Goal: Information Seeking & Learning: Learn about a topic

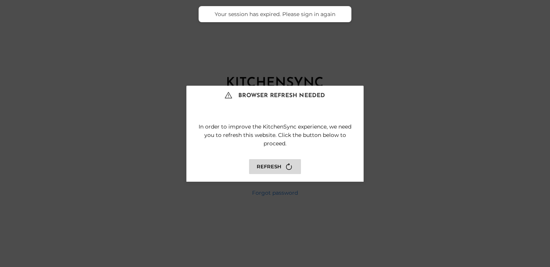
type input "**********"
click at [286, 168] on icon at bounding box center [289, 166] width 10 height 10
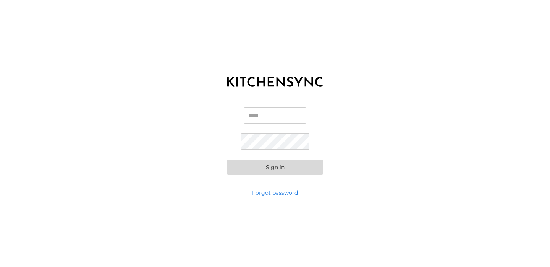
type input "**********"
click at [269, 167] on button "Sign in" at bounding box center [275, 166] width 96 height 15
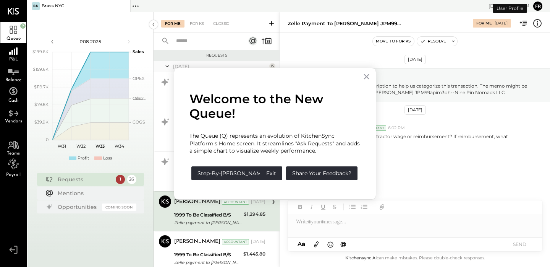
scroll to position [52, 0]
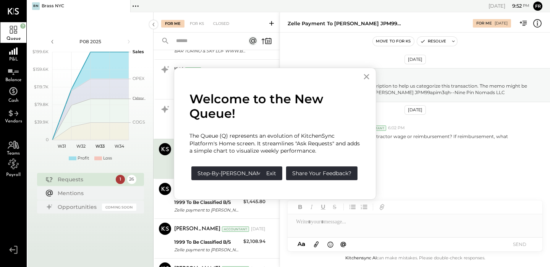
click at [367, 78] on button "×" at bounding box center [366, 76] width 7 height 12
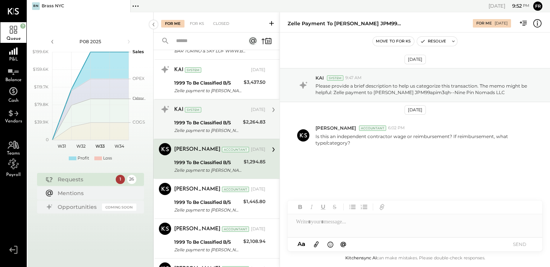
scroll to position [0, 0]
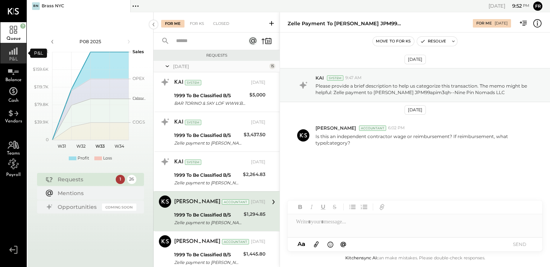
click at [13, 53] on icon at bounding box center [13, 48] width 14 height 11
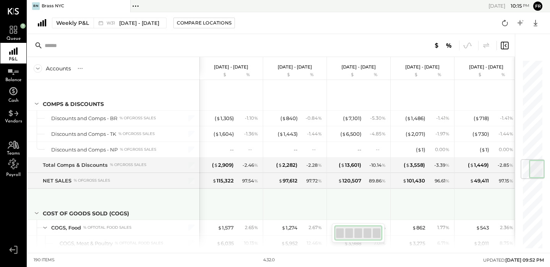
scroll to position [843, 0]
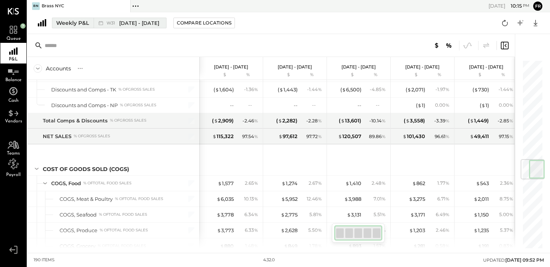
click at [110, 23] on span "W31" at bounding box center [112, 23] width 11 height 4
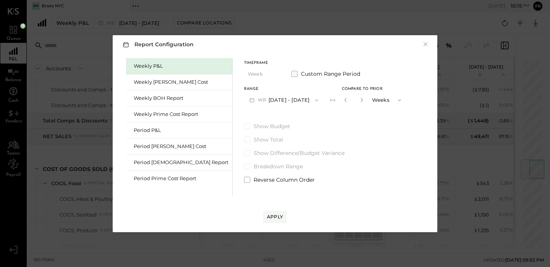
click at [292, 74] on span at bounding box center [295, 74] width 6 height 6
click at [244, 99] on button "[DATE]" at bounding box center [266, 100] width 45 height 14
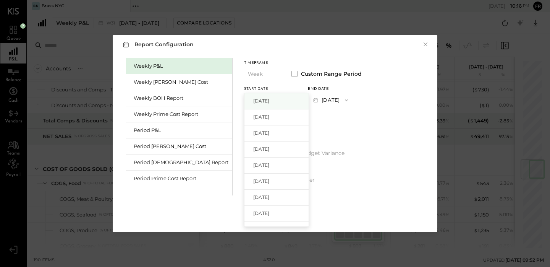
click at [253, 100] on span "[DATE]" at bounding box center [261, 100] width 16 height 6
click at [309, 96] on button "[DATE]" at bounding box center [327, 100] width 38 height 14
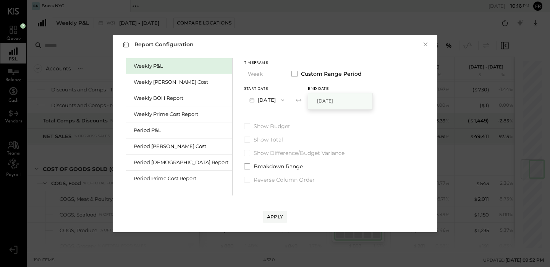
click at [328, 101] on span "[DATE]" at bounding box center [325, 100] width 16 height 6
click at [273, 218] on div "Apply" at bounding box center [275, 216] width 16 height 6
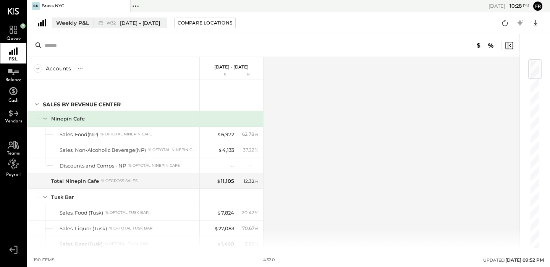
click at [114, 25] on span "W32" at bounding box center [112, 23] width 11 height 4
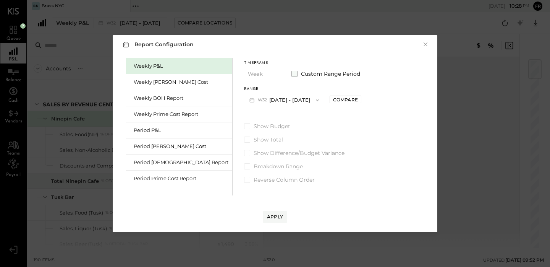
click at [292, 73] on span at bounding box center [295, 74] width 6 height 6
click at [293, 51] on div "Report Configuration × Weekly P&L Weekly [PERSON_NAME] Cost Weekly BOH Report W…" at bounding box center [275, 133] width 325 height 197
click at [426, 43] on button "×" at bounding box center [425, 45] width 7 height 8
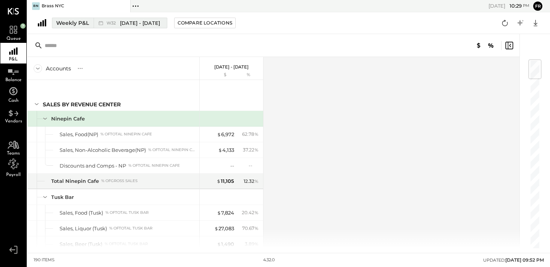
click at [71, 21] on div "Weekly P&L" at bounding box center [72, 23] width 33 height 8
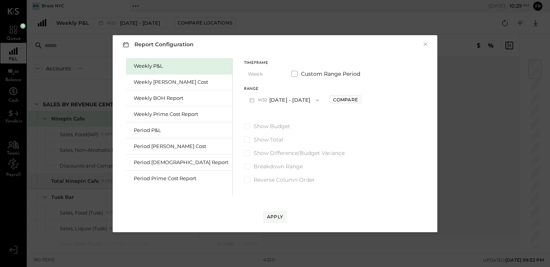
click at [294, 22] on div "Report Configuration × Weekly P&L Weekly [PERSON_NAME] Cost Weekly BOH Report W…" at bounding box center [275, 133] width 550 height 267
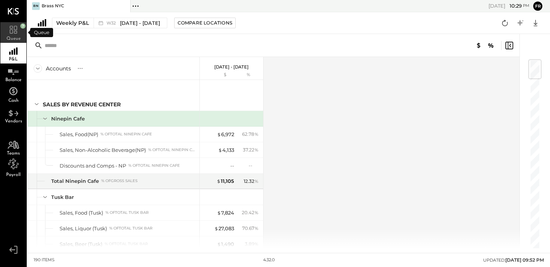
click at [13, 32] on icon at bounding box center [13, 28] width 14 height 11
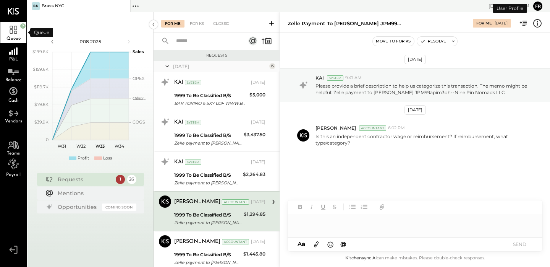
scroll to position [52, 0]
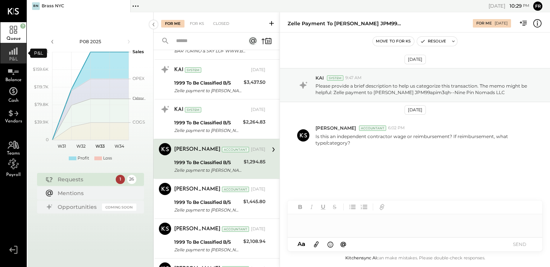
click at [11, 56] on div "P&L" at bounding box center [13, 53] width 26 height 21
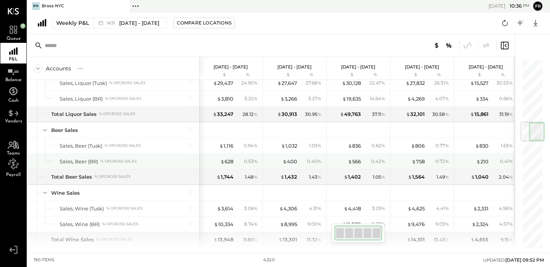
scroll to position [525, 0]
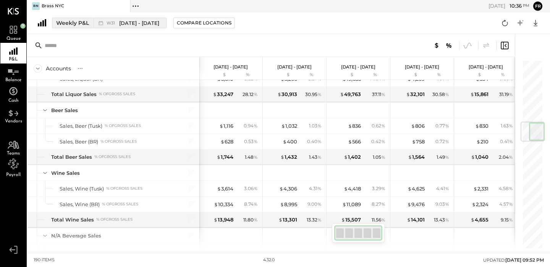
click at [78, 25] on div "Weekly P&L" at bounding box center [72, 23] width 33 height 8
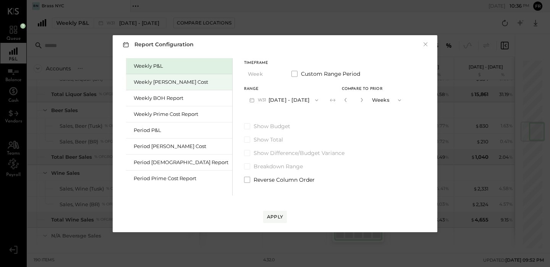
click at [160, 81] on div "Weekly [PERSON_NAME] Cost" at bounding box center [181, 81] width 95 height 7
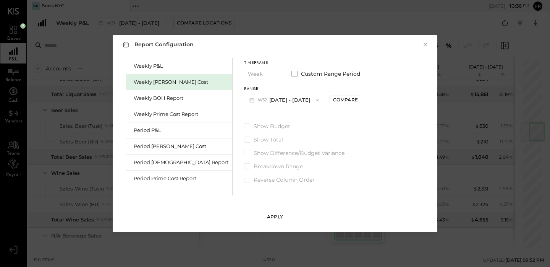
click at [275, 214] on div "Apply" at bounding box center [275, 216] width 16 height 6
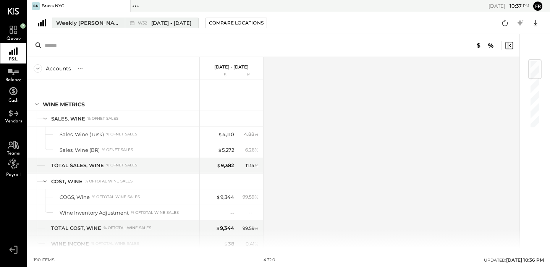
click at [83, 19] on div "Weekly [PERSON_NAME] Cost" at bounding box center [88, 23] width 64 height 8
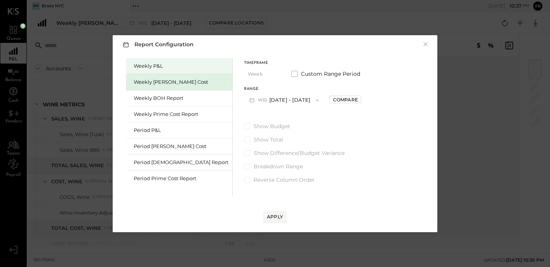
click at [167, 67] on div "Weekly P&L" at bounding box center [181, 65] width 95 height 7
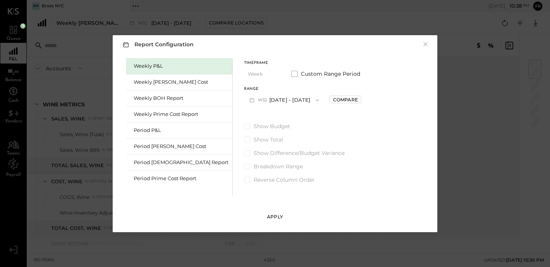
click at [274, 219] on div "Apply" at bounding box center [275, 216] width 16 height 6
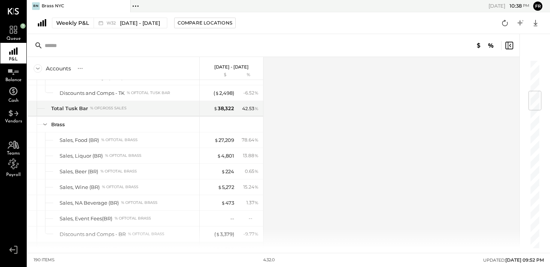
scroll to position [263, 0]
